Goal: Use online tool/utility: Use online tool/utility

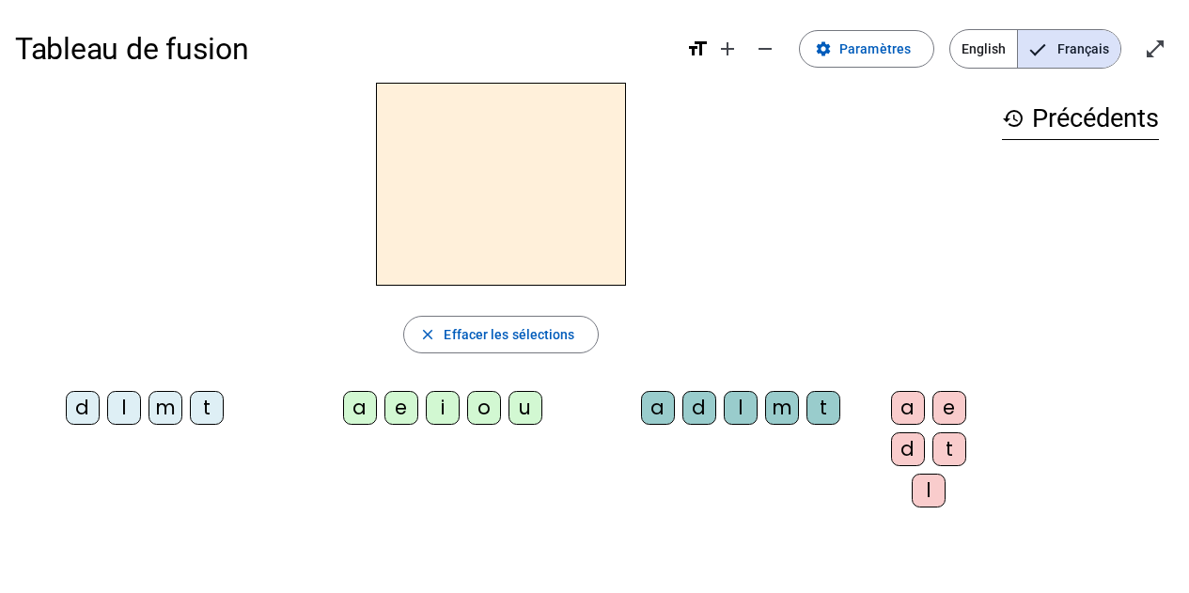
click at [149, 415] on div "m" at bounding box center [166, 408] width 34 height 34
click at [343, 413] on div "a" at bounding box center [360, 408] width 34 height 34
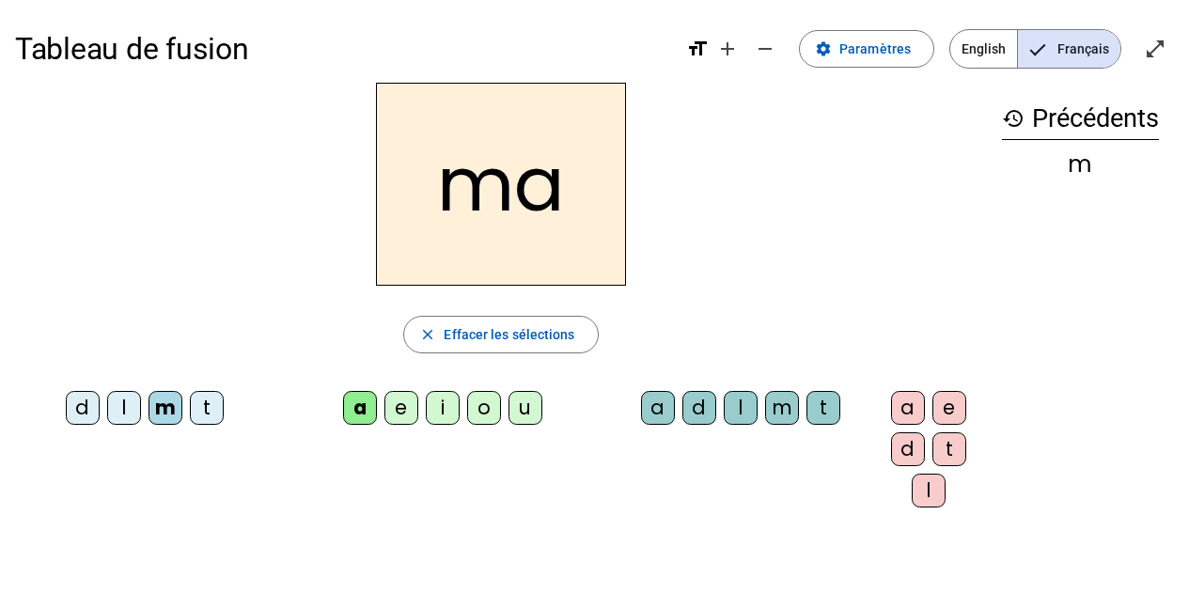
click at [120, 400] on div "l" at bounding box center [124, 408] width 34 height 34
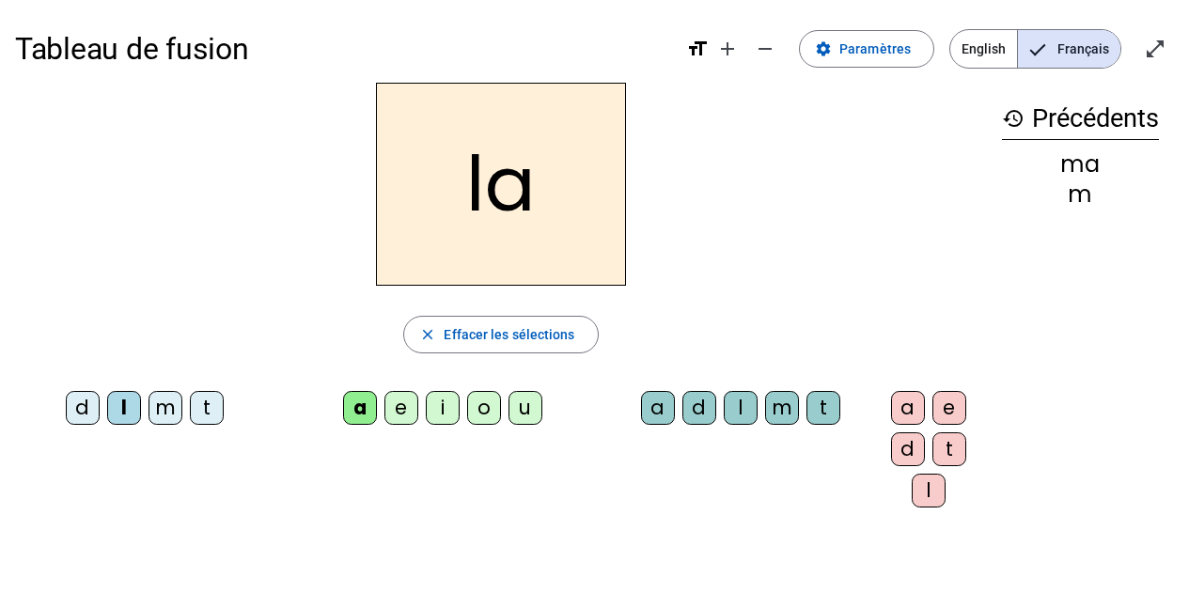
click at [396, 409] on div "e" at bounding box center [401, 408] width 34 height 34
click at [68, 399] on div "d" at bounding box center [83, 408] width 34 height 34
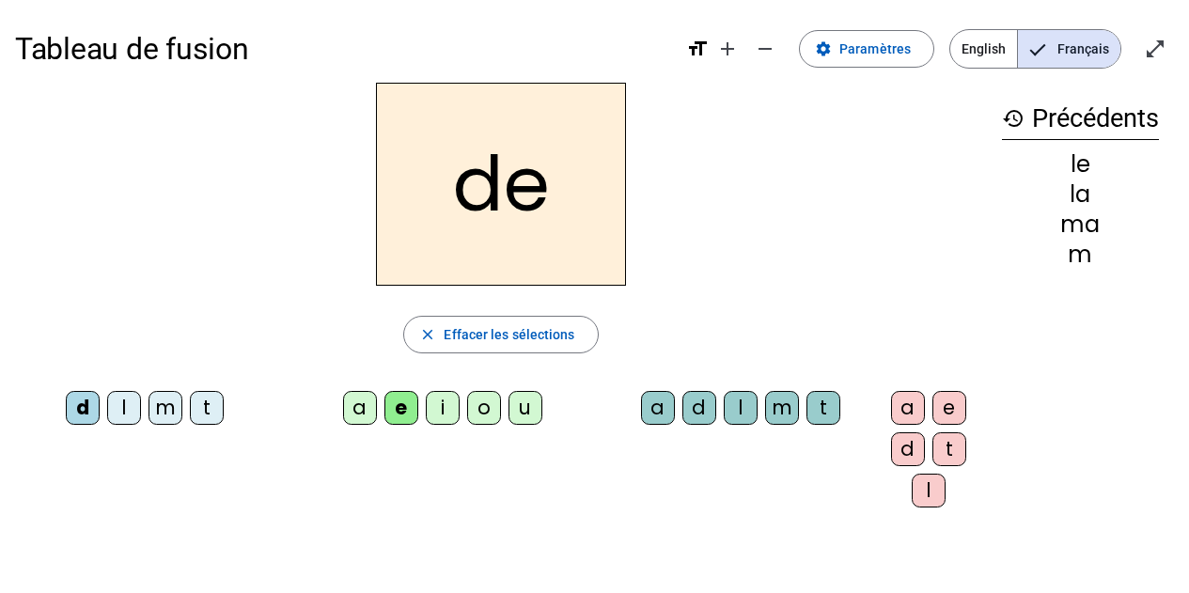
click at [509, 407] on div "u" at bounding box center [526, 408] width 34 height 34
click at [204, 409] on div "t" at bounding box center [207, 408] width 34 height 34
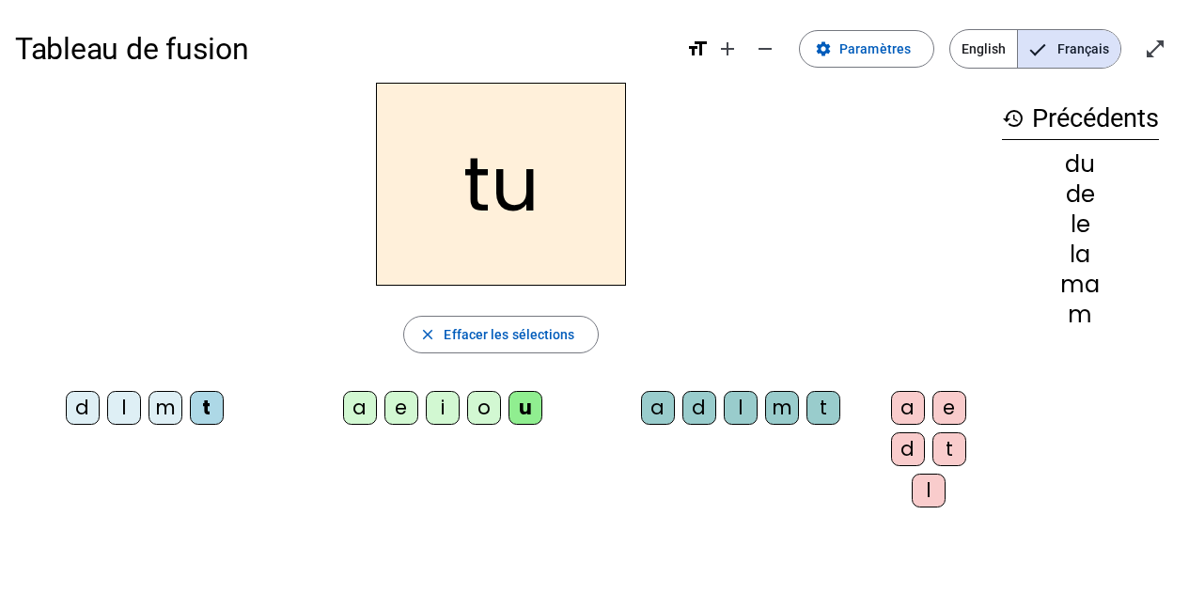
click at [343, 418] on div "a" at bounding box center [360, 408] width 34 height 34
click at [384, 418] on div "e" at bounding box center [401, 408] width 34 height 34
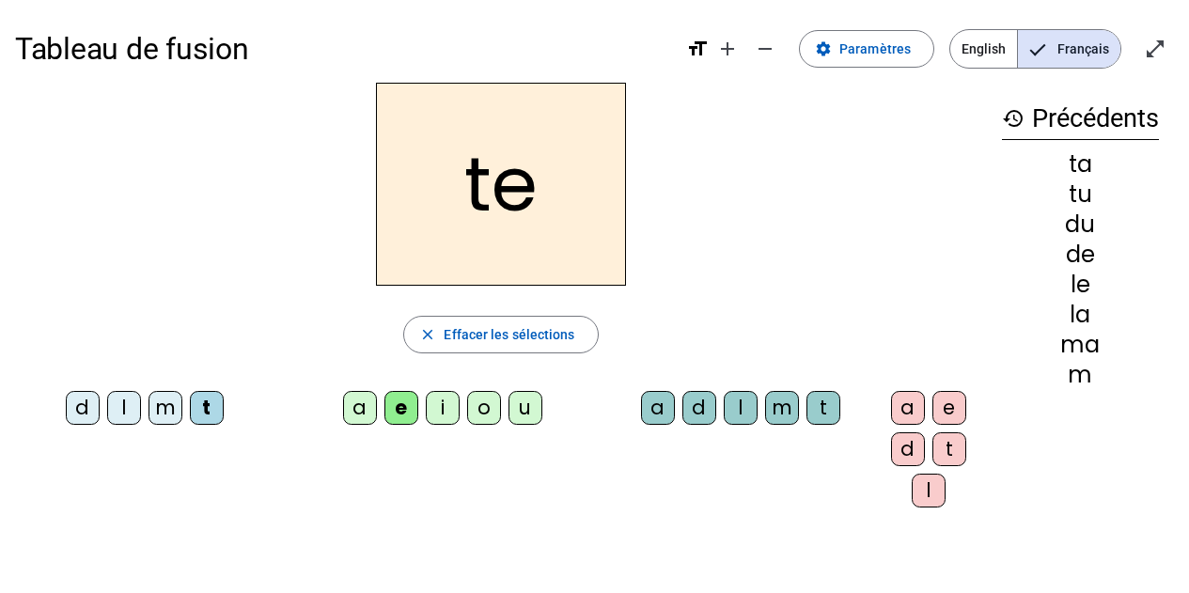
click at [149, 407] on div "m" at bounding box center [166, 408] width 34 height 34
